Goal: Navigation & Orientation: Understand site structure

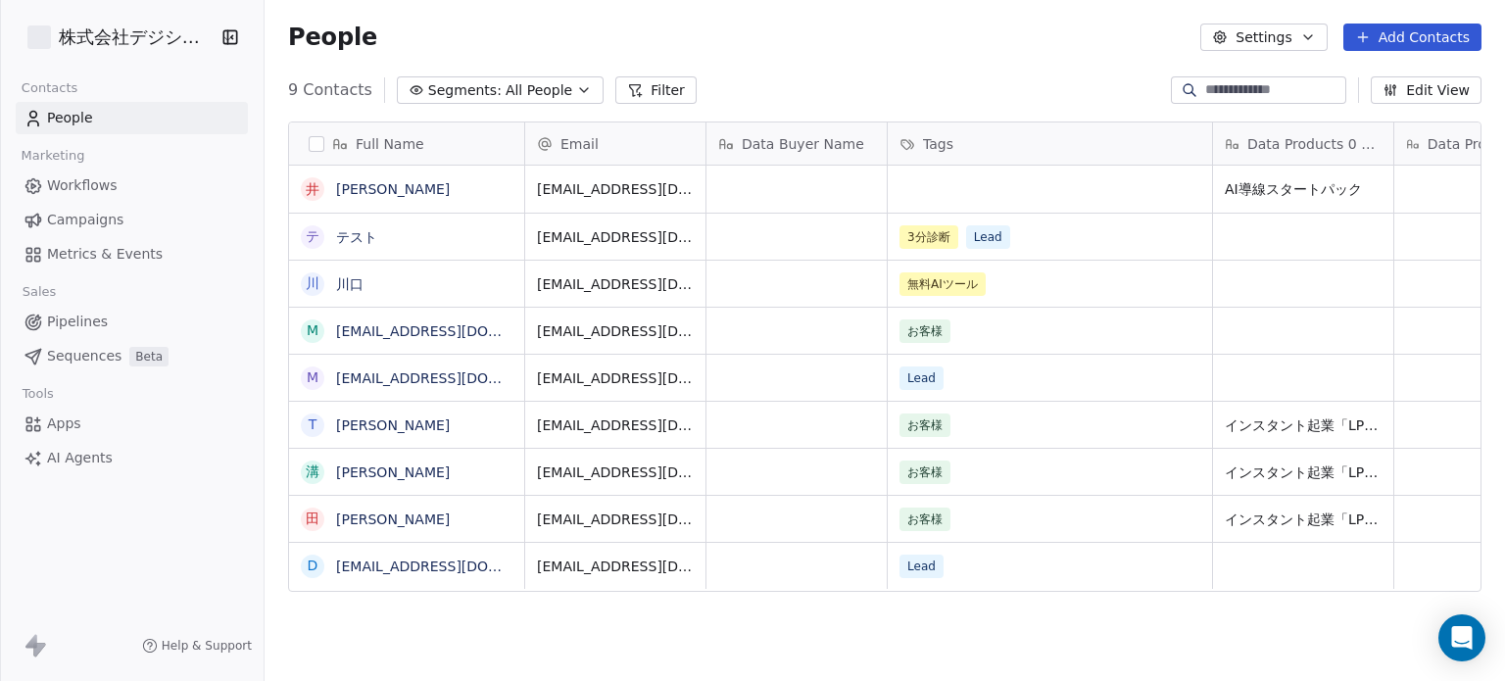
scroll to position [584, 1225]
click at [94, 257] on span "Metrics & Events" at bounding box center [105, 254] width 116 height 21
click at [118, 361] on link "Sequences Beta" at bounding box center [132, 356] width 232 height 32
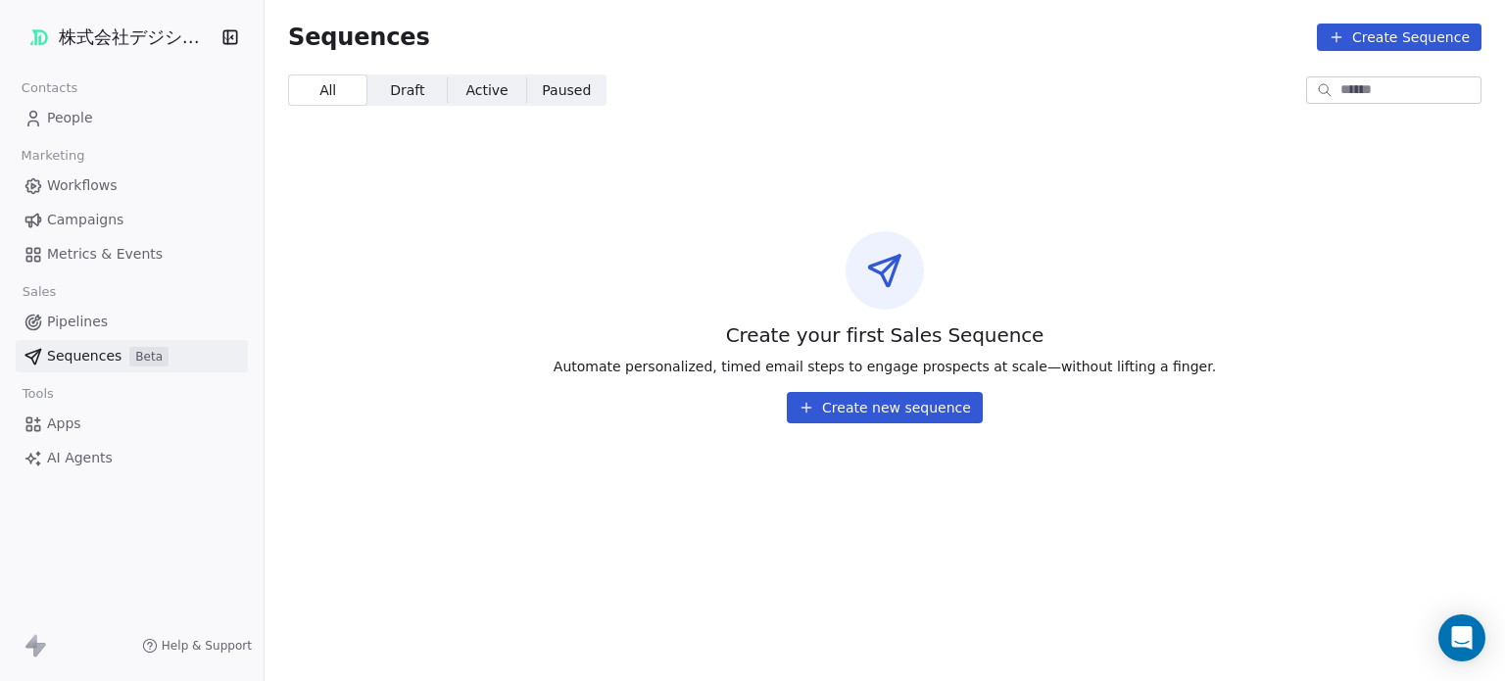
click at [70, 419] on span "Apps" at bounding box center [64, 423] width 34 height 21
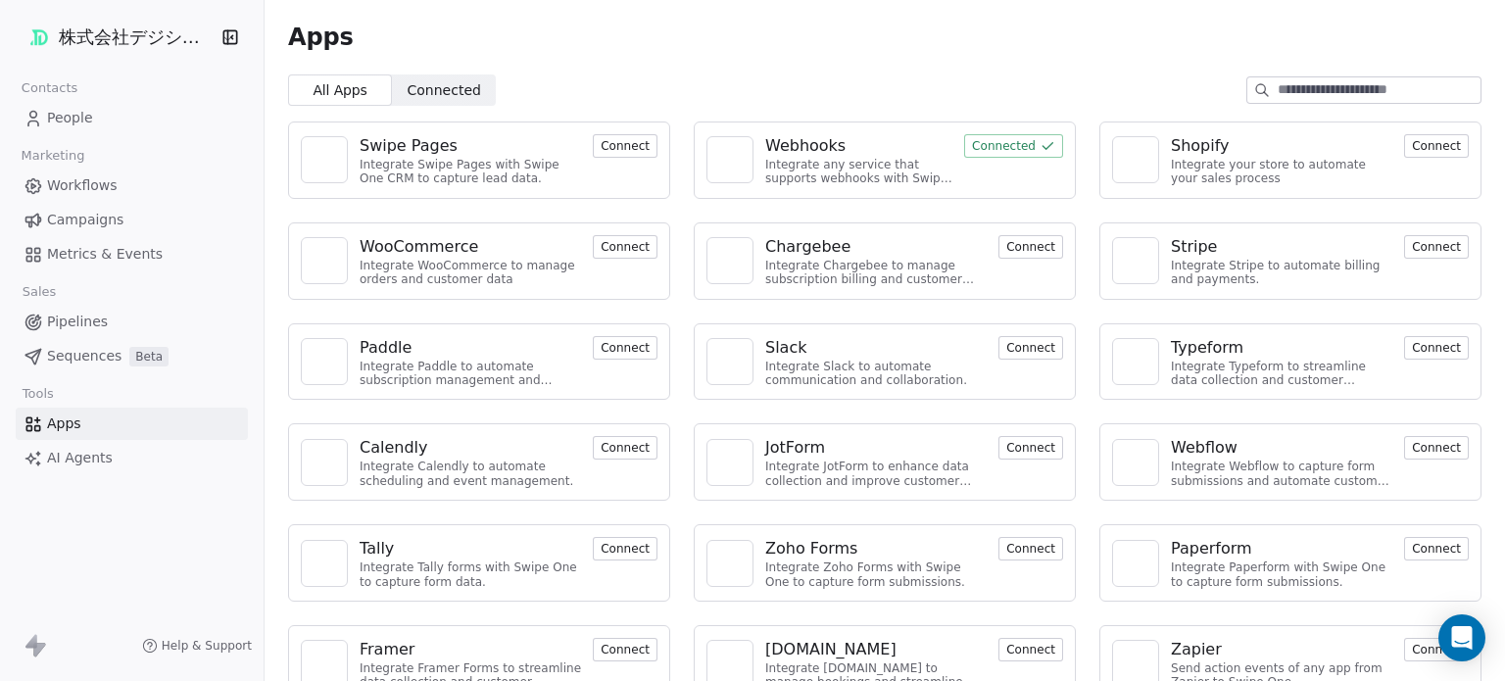
scroll to position [134, 0]
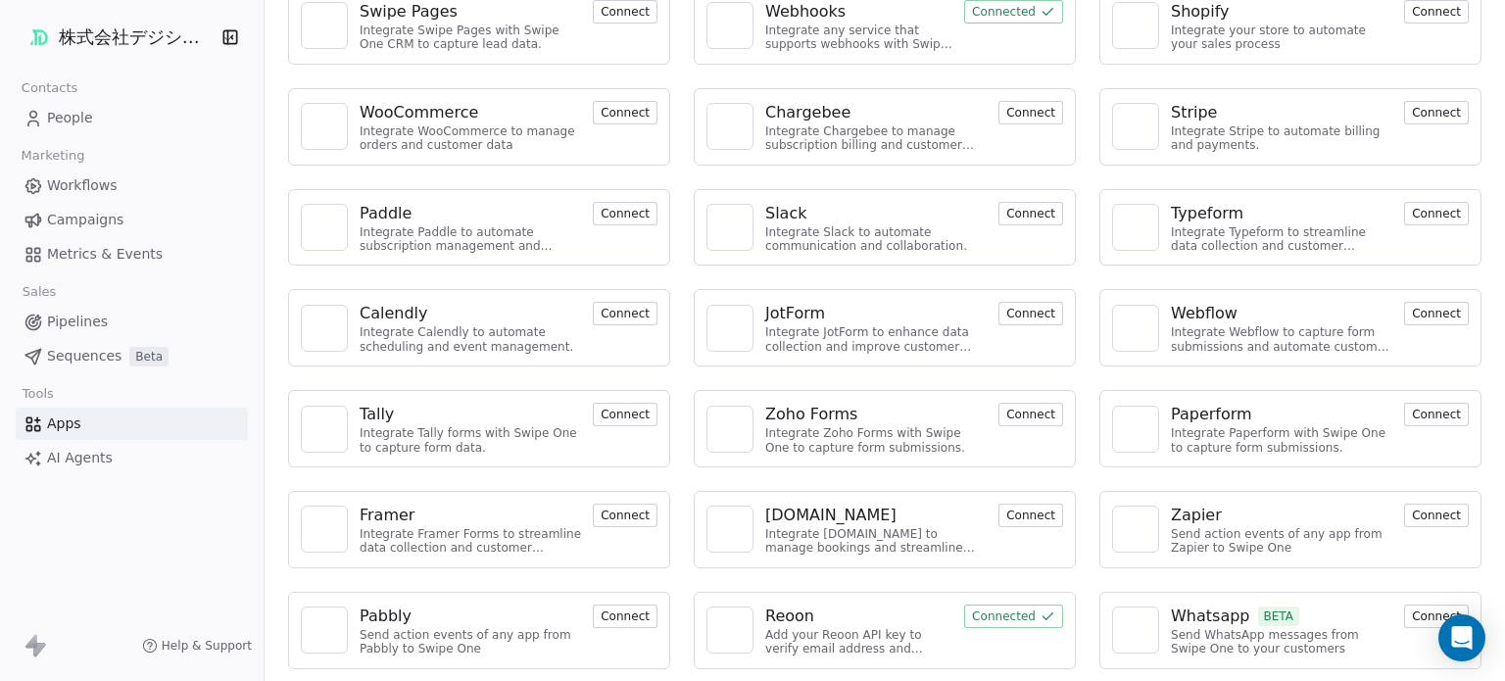
click at [85, 462] on span "AI Agents" at bounding box center [80, 458] width 66 height 21
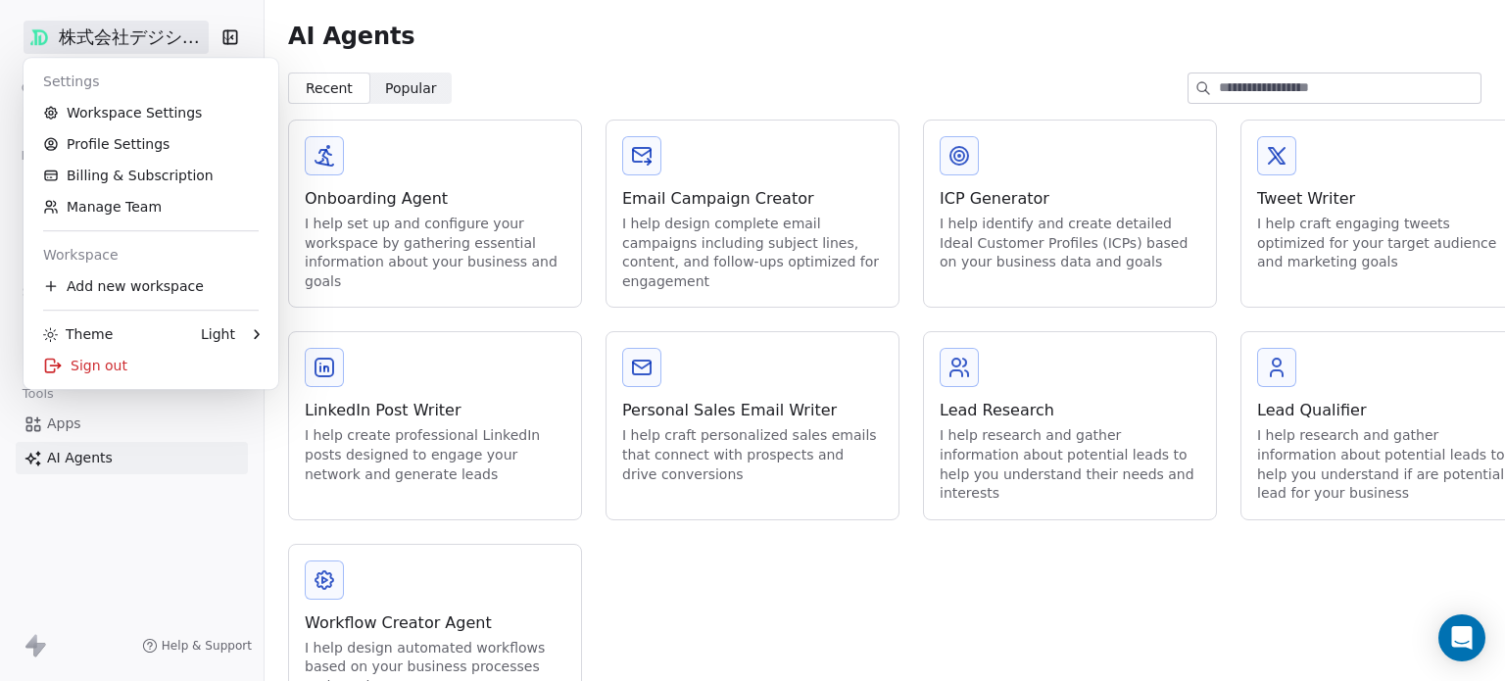
click at [189, 46] on html "株式会社デジシフト Contacts People Marketing Workflows Campaigns Metrics & Events Sales …" at bounding box center [752, 340] width 1505 height 681
click at [76, 366] on div "Sign out" at bounding box center [150, 365] width 239 height 31
